Goal: Find contact information

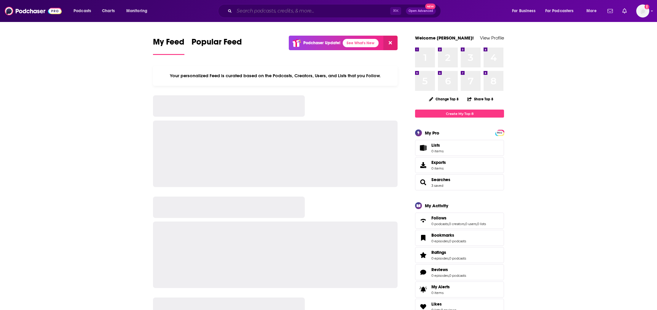
click at [260, 12] on input "Search podcasts, credits, & more..." at bounding box center [312, 10] width 156 height 9
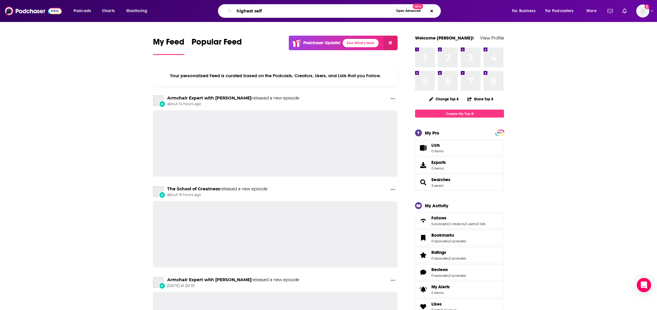
type input "highest self"
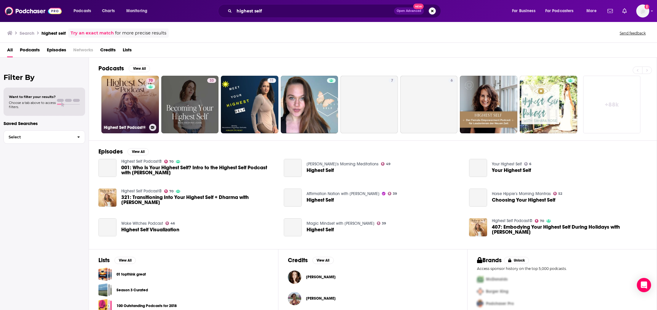
click at [135, 110] on link "70 Highest Self Podcast®" at bounding box center [130, 105] width 58 height 58
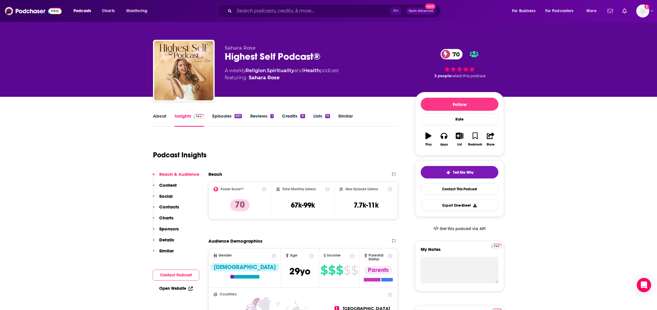
click at [165, 205] on p "Contacts" at bounding box center [169, 207] width 20 height 6
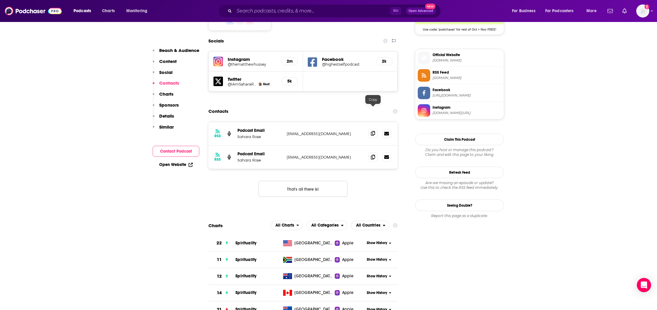
click at [374, 131] on icon at bounding box center [373, 133] width 4 height 5
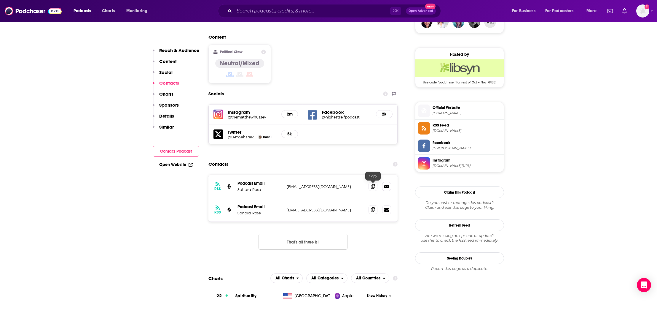
click at [372, 207] on icon at bounding box center [373, 209] width 4 height 5
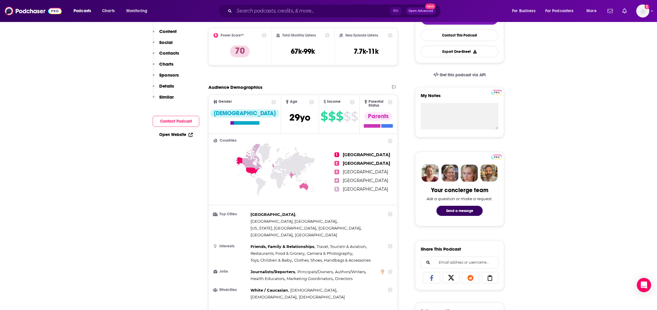
scroll to position [0, 0]
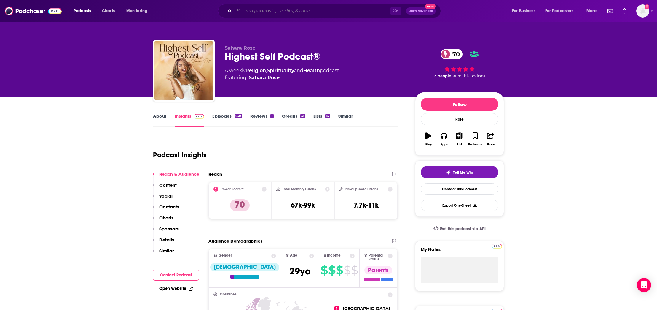
click at [295, 9] on input "Search podcasts, credits, & more..." at bounding box center [312, 10] width 156 height 9
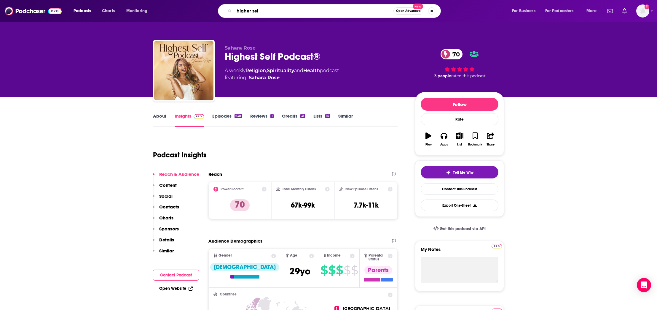
type input "higher self"
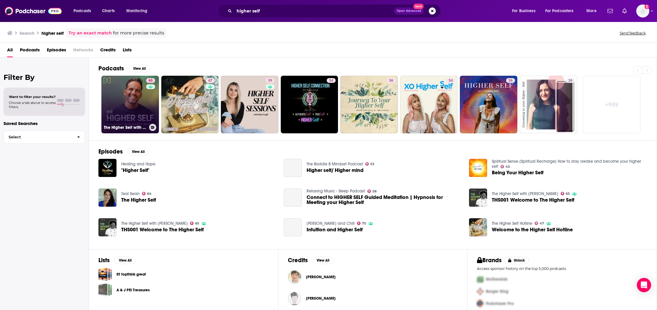
click at [125, 88] on link "65 The Higher Self with [PERSON_NAME]" at bounding box center [130, 105] width 58 height 58
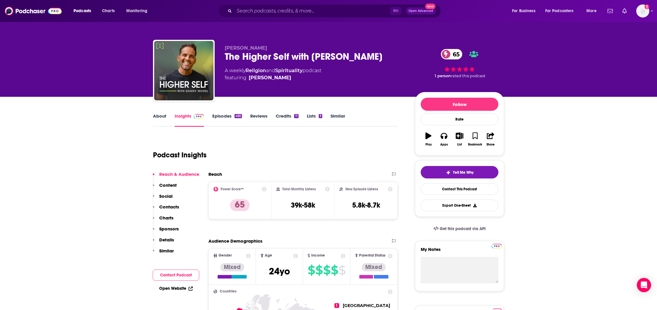
click at [289, 72] on link "Spirituality" at bounding box center [288, 71] width 27 height 6
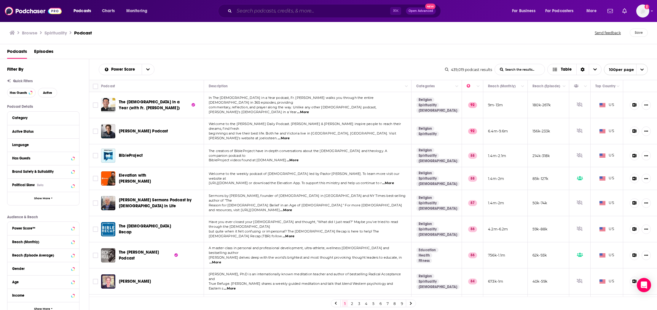
click at [246, 11] on input "Search podcasts, credits, & more..." at bounding box center [312, 10] width 156 height 9
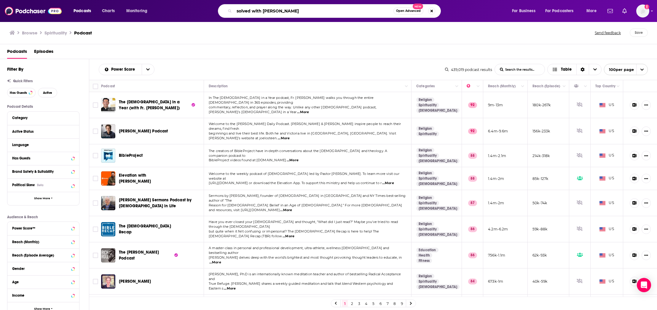
type input "solved with [PERSON_NAME]"
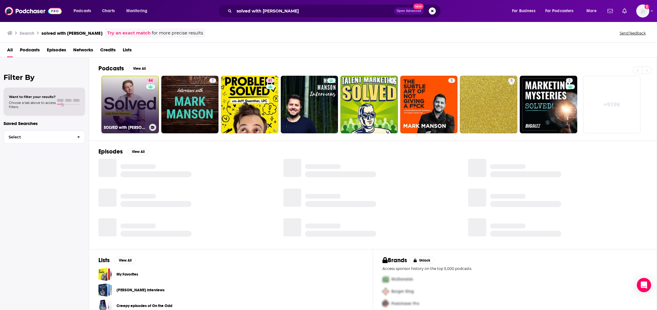
click at [138, 92] on link "84 SOLVED with [PERSON_NAME]" at bounding box center [130, 105] width 58 height 58
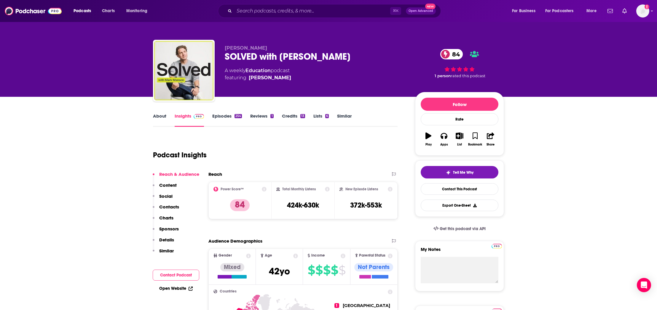
click at [174, 207] on p "Contacts" at bounding box center [169, 207] width 20 height 6
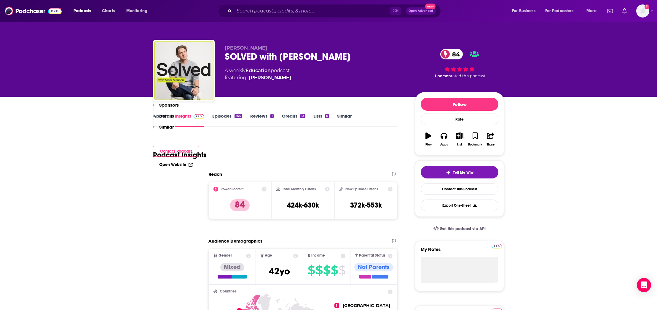
scroll to position [489, 0]
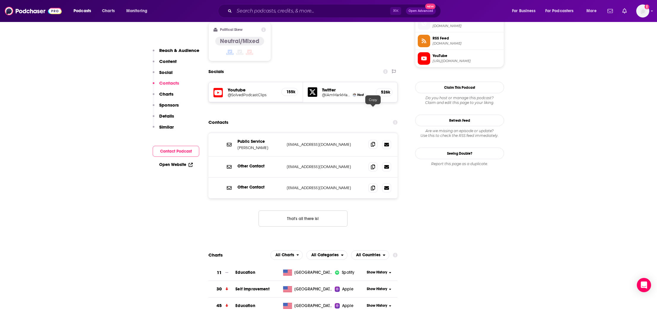
click at [373, 142] on icon at bounding box center [373, 144] width 4 height 5
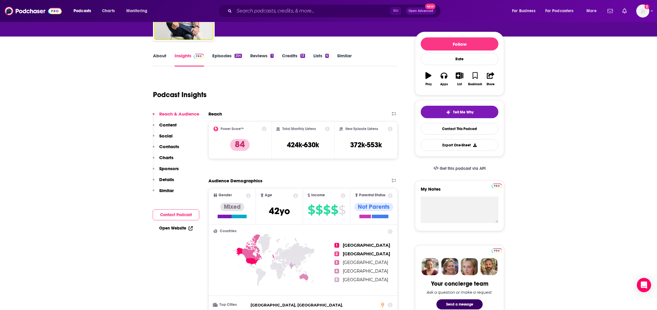
scroll to position [0, 0]
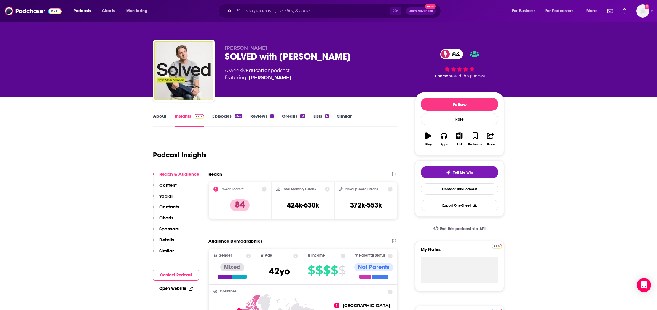
click at [161, 115] on link "About" at bounding box center [159, 120] width 13 height 14
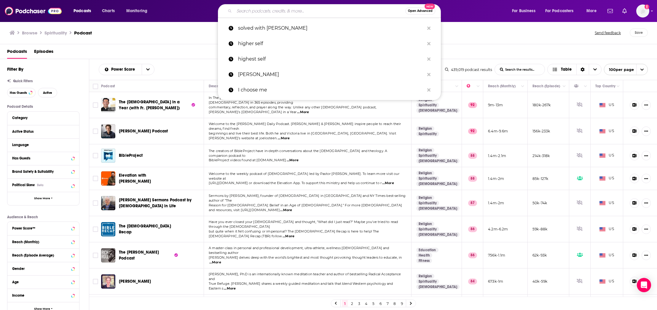
click at [284, 9] on input "Search podcasts, credits, & more..." at bounding box center [319, 10] width 171 height 9
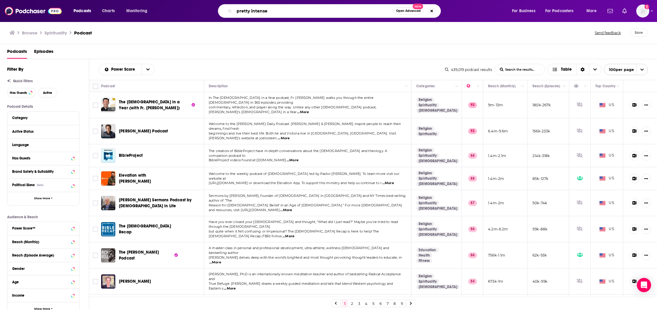
type input "pretty intense"
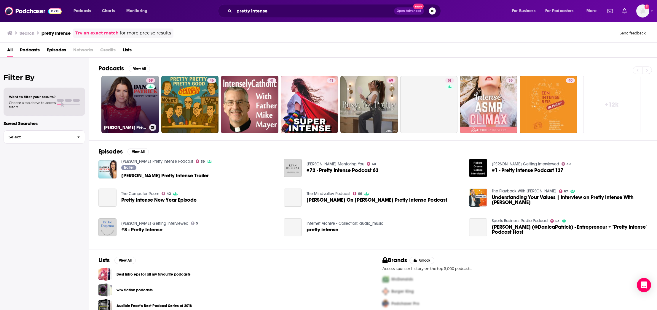
click at [133, 85] on link "59 [PERSON_NAME] Pretty Intense Podcast" at bounding box center [130, 105] width 58 height 58
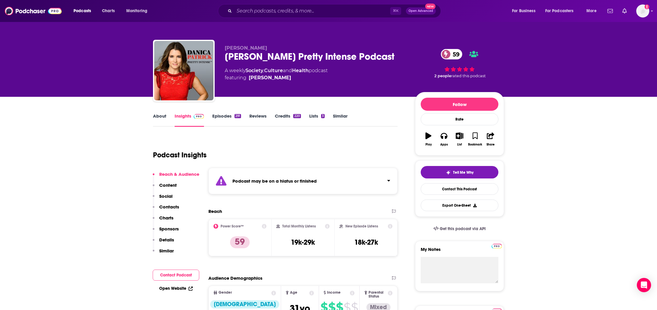
click at [175, 205] on p "Contacts" at bounding box center [169, 207] width 20 height 6
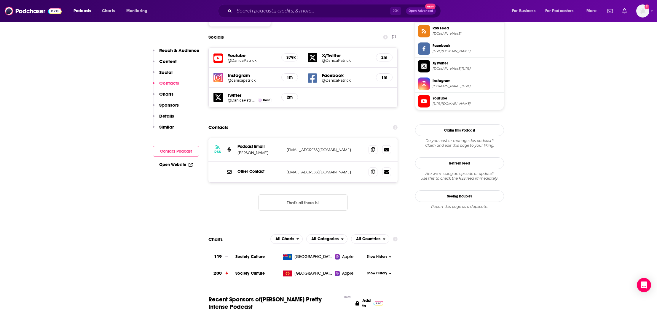
scroll to position [559, 0]
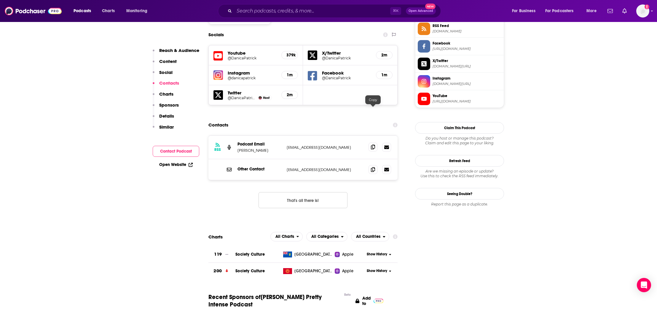
click at [374, 144] on icon at bounding box center [373, 146] width 4 height 5
